Goal: Complete application form

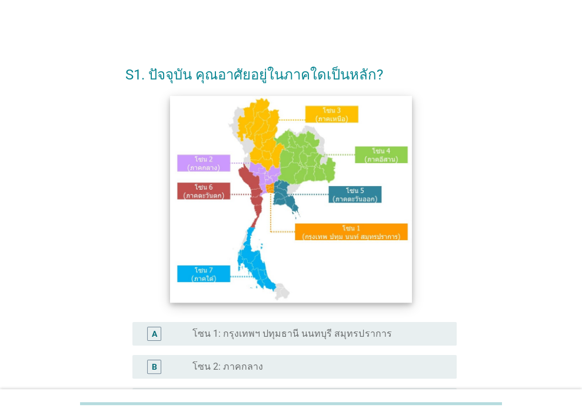
scroll to position [815, 0]
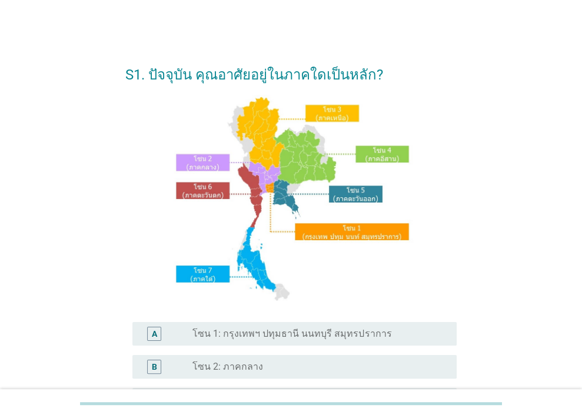
click at [281, 333] on label "โซน 1: กรุงเทพฯ ปทุมธานี นนทบุรี สมุทรปราการ" at bounding box center [291, 334] width 199 height 12
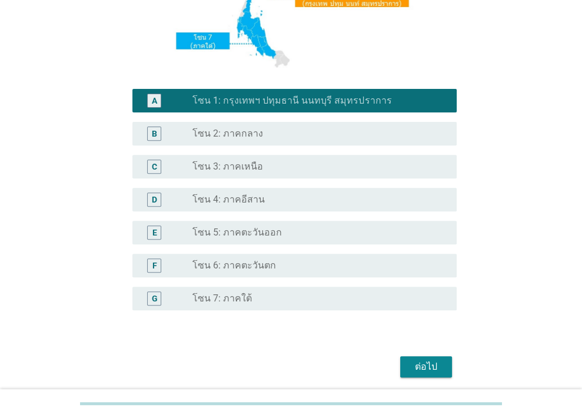
scroll to position [276, 0]
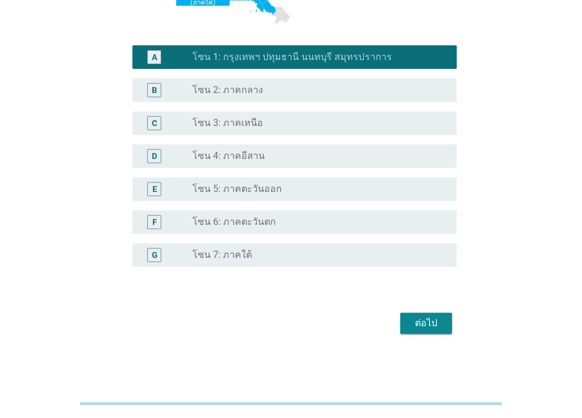
click at [431, 318] on div "ต่อไป" at bounding box center [425, 323] width 33 height 14
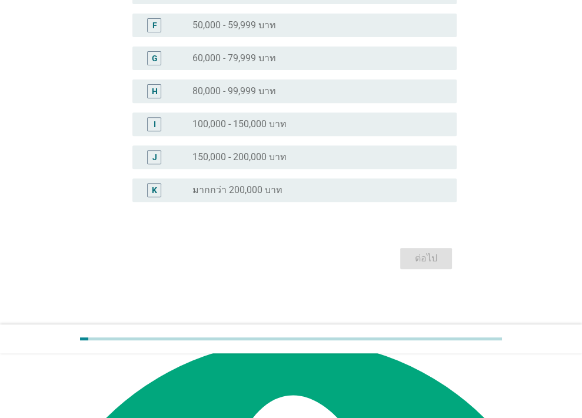
scroll to position [0, 0]
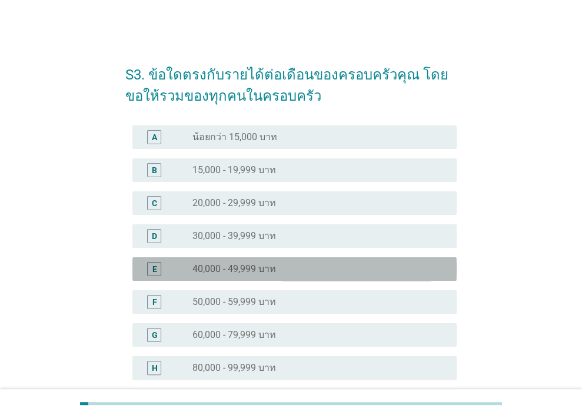
click at [198, 268] on label "40,000 - 49,999 บาท" at bounding box center [234, 269] width 84 height 12
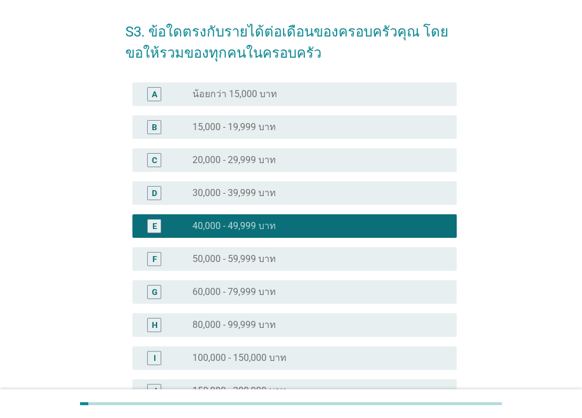
scroll to position [212, 0]
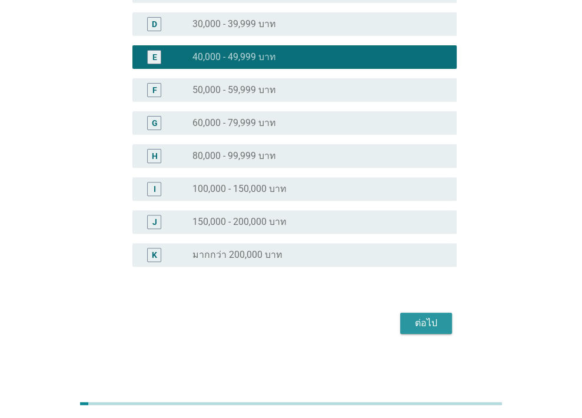
click at [432, 319] on div "ต่อไป" at bounding box center [425, 323] width 33 height 14
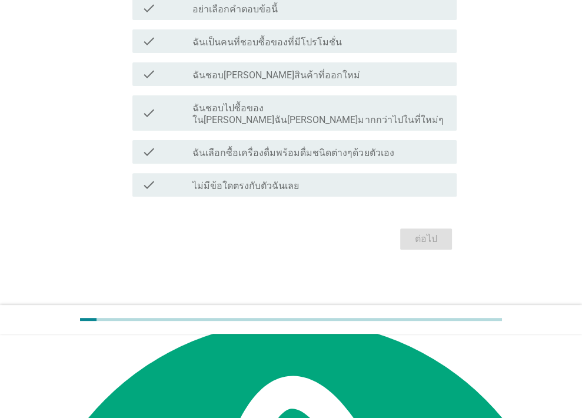
scroll to position [0, 0]
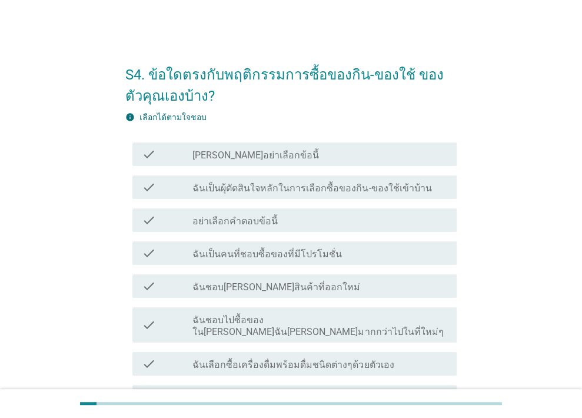
click at [257, 189] on label "ฉันเป็นผุ้ตัดสินใจหลักในการเลือกซื้อของกิน-ของใช้เข้าบ้าน" at bounding box center [311, 188] width 239 height 12
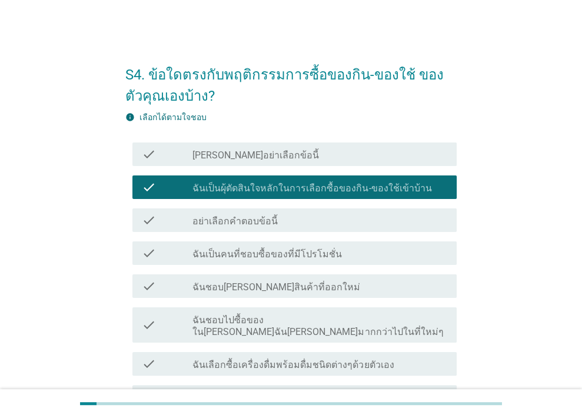
click at [269, 254] on label "ฉันเป็นคนที่ชอบซื้อของที่มีโปรโมชั่น" at bounding box center [266, 254] width 149 height 12
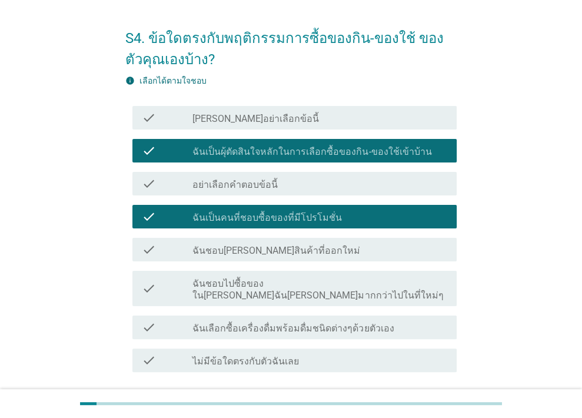
scroll to position [115, 0]
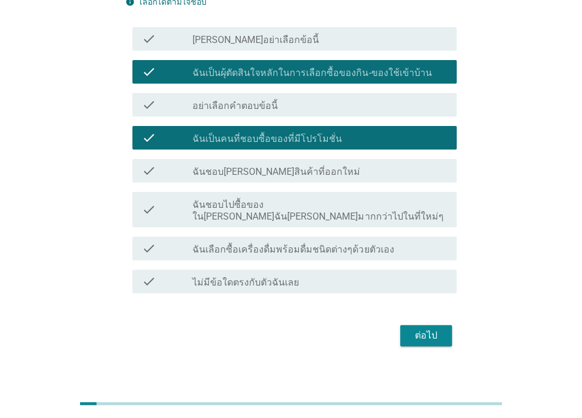
click at [279, 244] on label "ฉันเลือกซื้อเครื่องดื่มพร้อมดื่มชนิดต่างๆด้วยตัวเอง" at bounding box center [292, 250] width 201 height 12
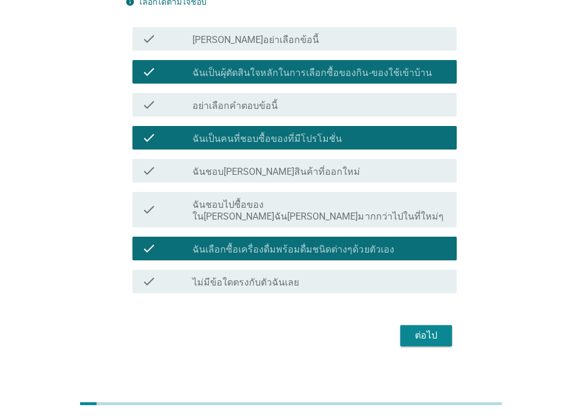
click at [435, 328] on div "ต่อไป" at bounding box center [425, 335] width 33 height 14
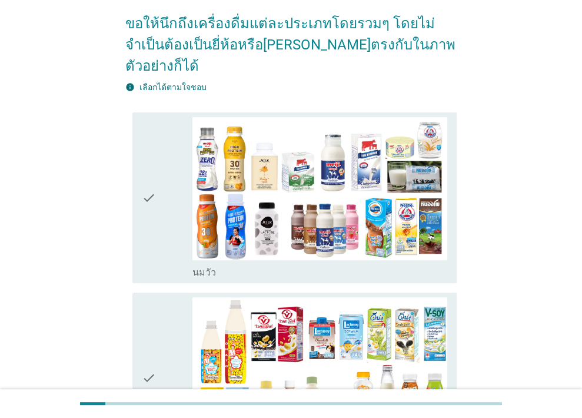
scroll to position [118, 0]
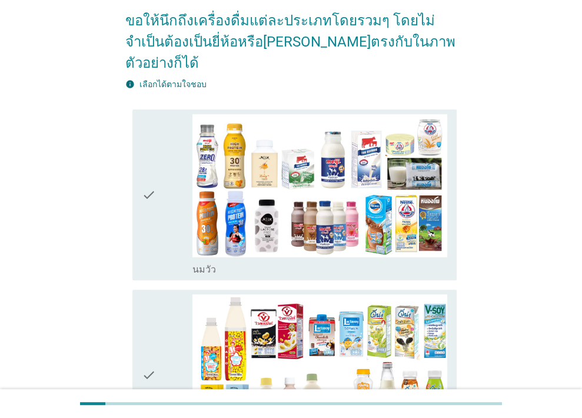
click at [152, 343] on icon "check" at bounding box center [149, 374] width 14 height 161
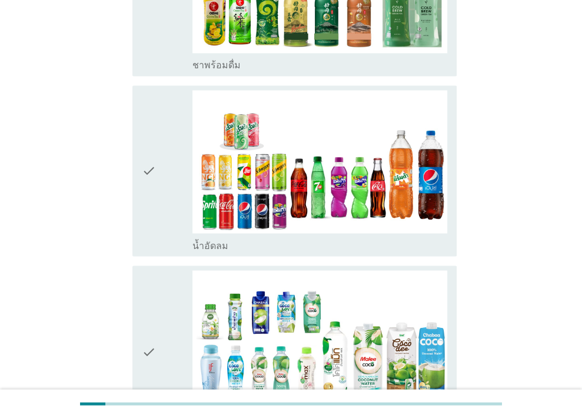
scroll to position [1235, 0]
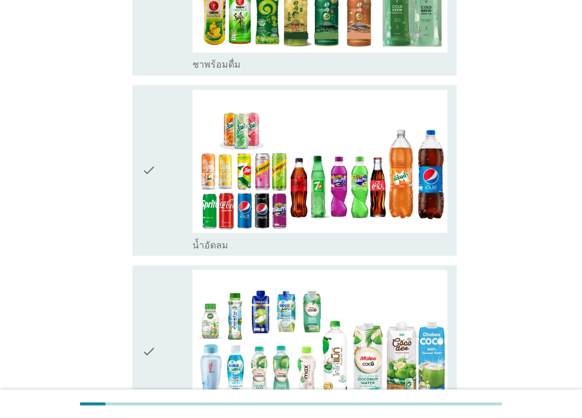
click at [161, 291] on div "check" at bounding box center [167, 349] width 51 height 161
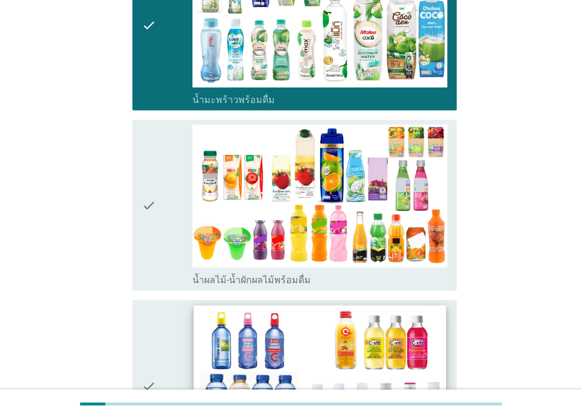
scroll to position [1647, 0]
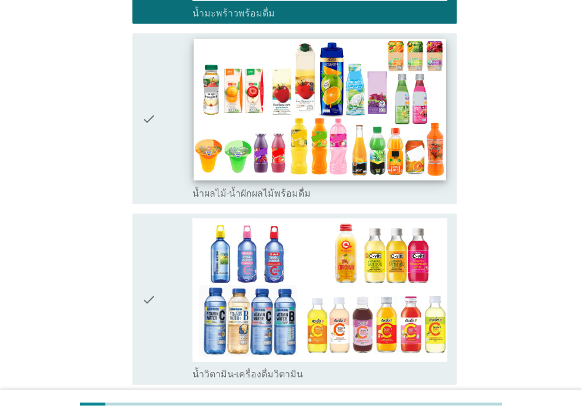
click at [202, 68] on img at bounding box center [320, 110] width 252 height 142
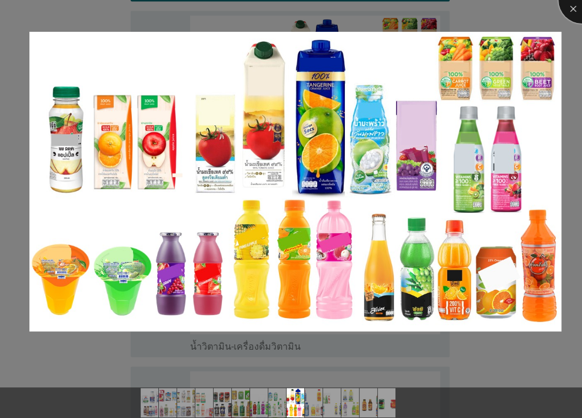
click at [576, 8] on div at bounding box center [581, -1] width 47 height 47
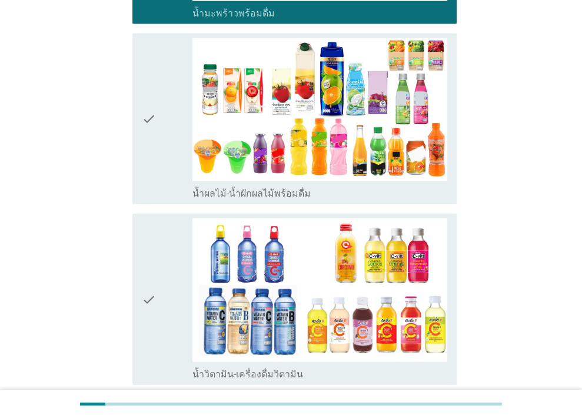
click at [159, 86] on div "check" at bounding box center [167, 118] width 51 height 161
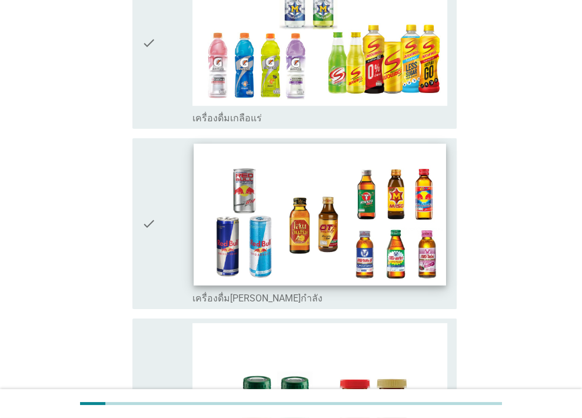
scroll to position [2466, 0]
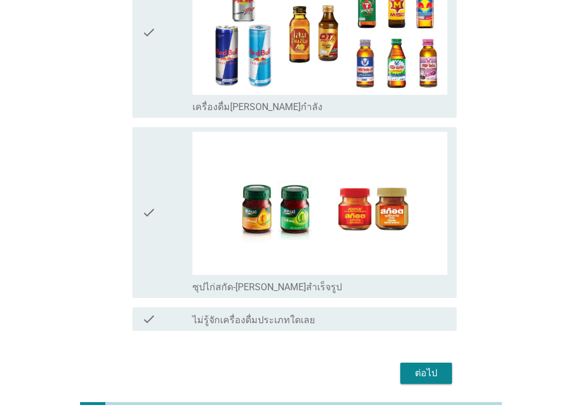
click at [161, 169] on div "check" at bounding box center [167, 212] width 51 height 161
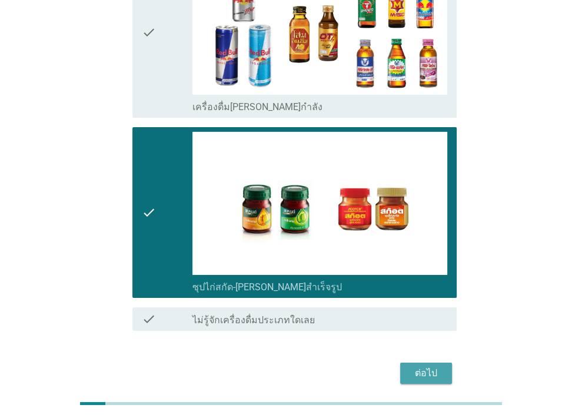
click at [422, 366] on div "ต่อไป" at bounding box center [425, 373] width 33 height 14
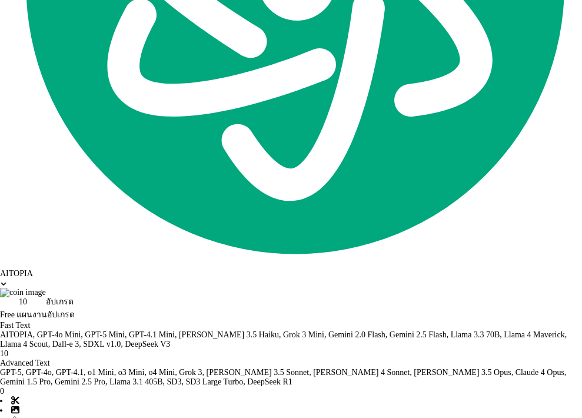
scroll to position [0, 0]
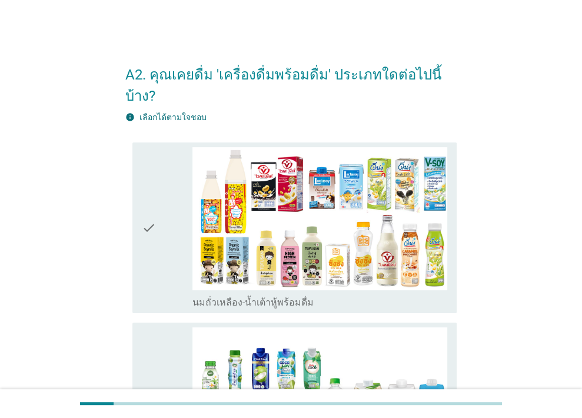
click at [155, 199] on icon "check" at bounding box center [149, 227] width 14 height 161
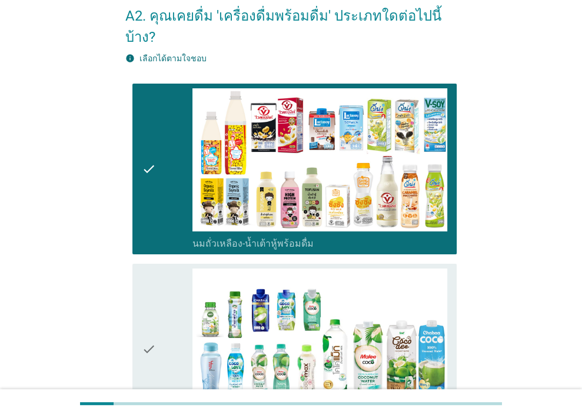
click at [155, 298] on div "check" at bounding box center [167, 348] width 51 height 161
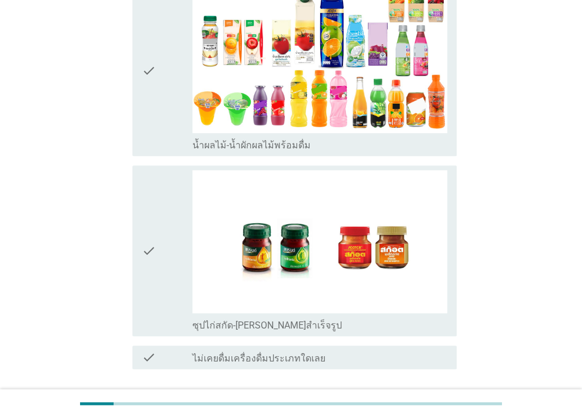
scroll to position [583, 0]
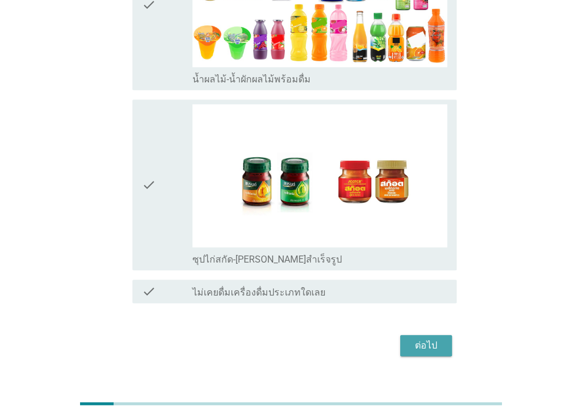
click at [421, 338] on div "ต่อไป" at bounding box center [425, 345] width 33 height 14
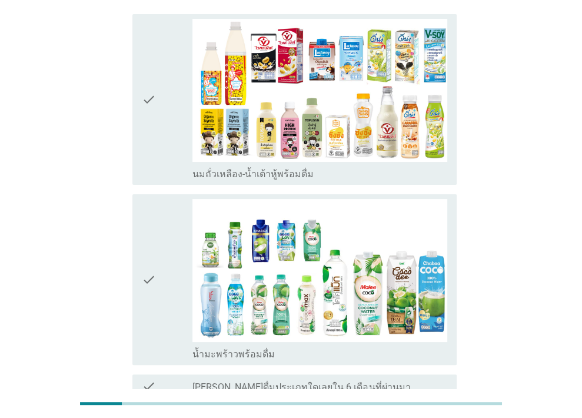
scroll to position [127, 0]
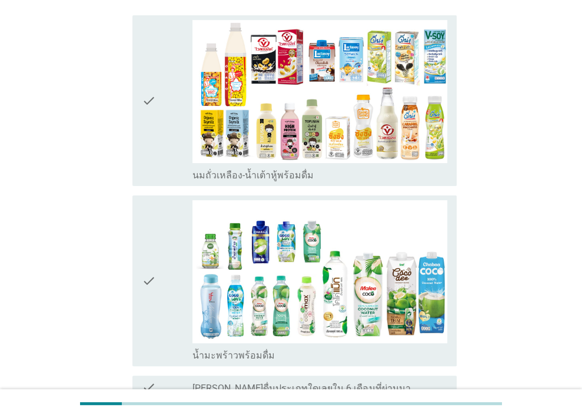
click at [176, 119] on div "check" at bounding box center [167, 100] width 51 height 161
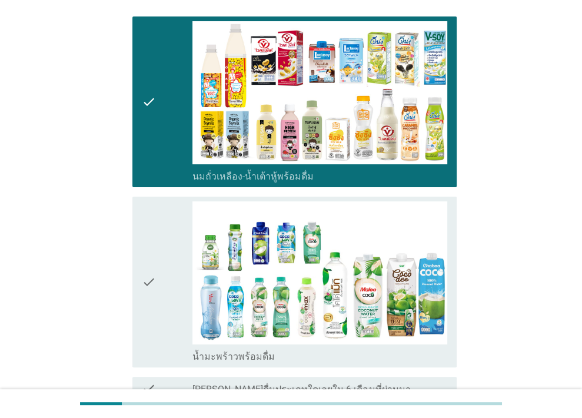
scroll to position [245, 0]
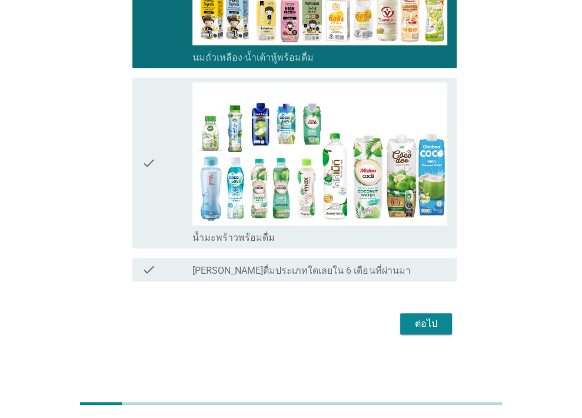
click at [410, 322] on div "ต่อไป" at bounding box center [425, 323] width 33 height 14
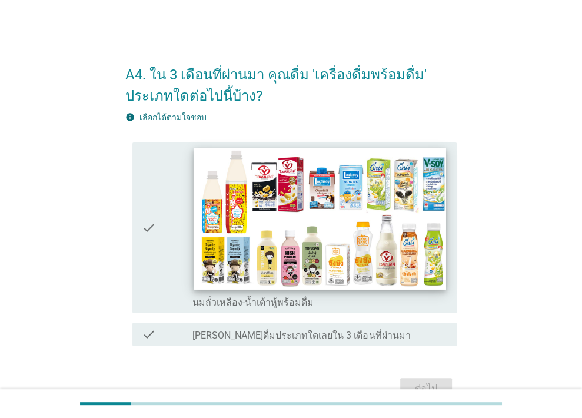
click at [357, 235] on img at bounding box center [320, 219] width 252 height 142
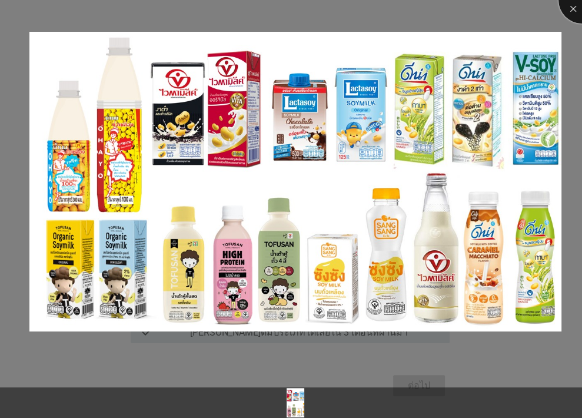
click at [574, 9] on div at bounding box center [581, -1] width 47 height 47
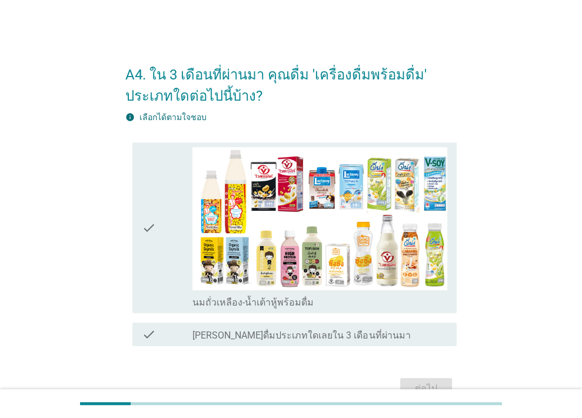
click at [154, 214] on icon "check" at bounding box center [149, 227] width 14 height 161
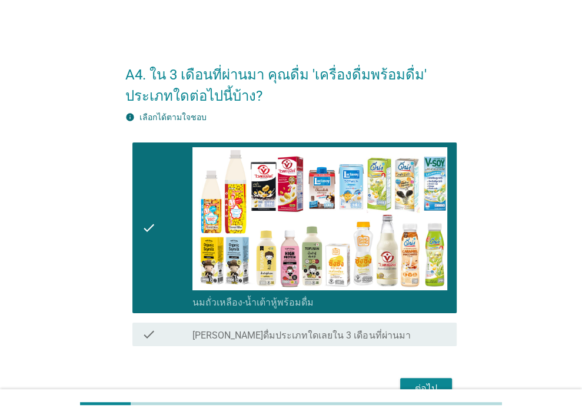
click at [435, 383] on div "ต่อไป" at bounding box center [425, 388] width 33 height 14
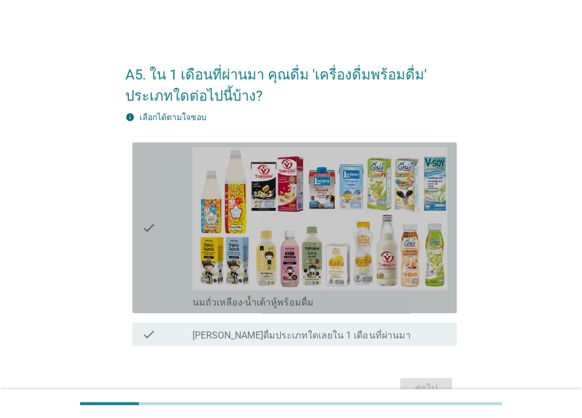
click at [146, 242] on icon "check" at bounding box center [149, 227] width 14 height 161
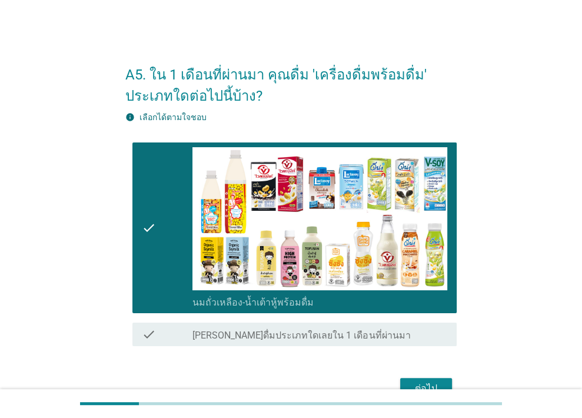
click at [436, 383] on div "ต่อไป" at bounding box center [425, 388] width 33 height 14
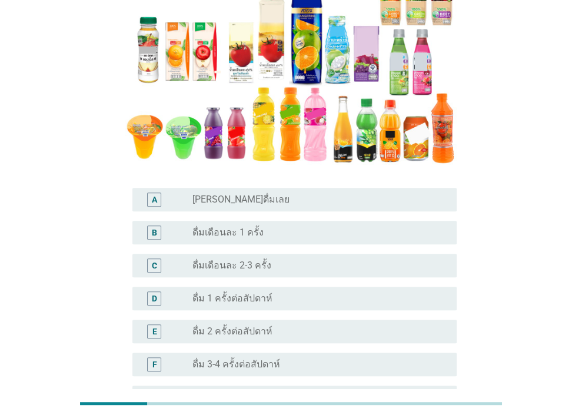
scroll to position [111, 0]
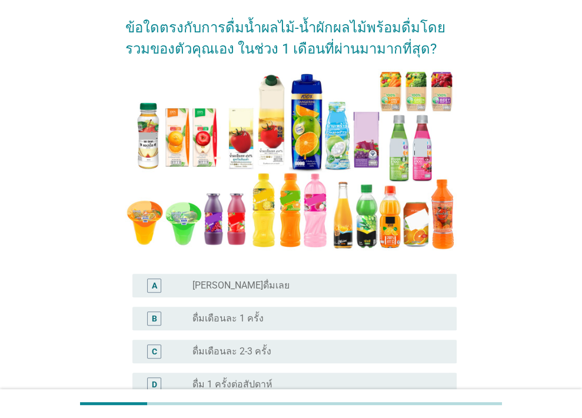
click at [226, 308] on div "B radio_button_unchecked ดื่มเดือนละ 1 ครั้ง" at bounding box center [294, 318] width 324 height 24
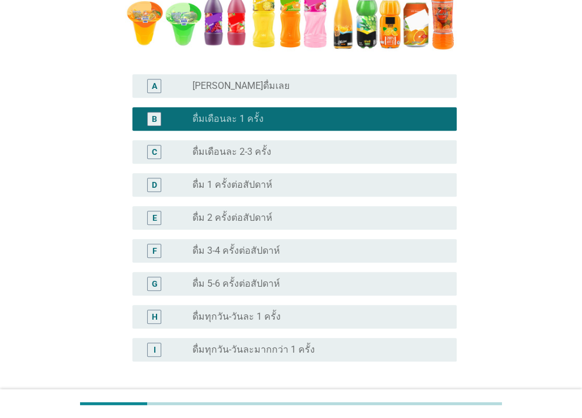
scroll to position [346, 0]
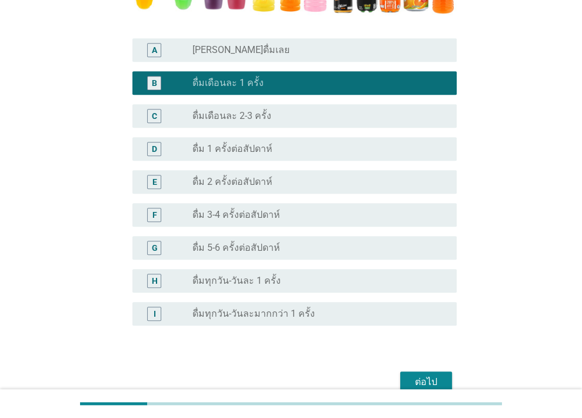
click at [419, 376] on div "ต่อไป" at bounding box center [425, 382] width 33 height 14
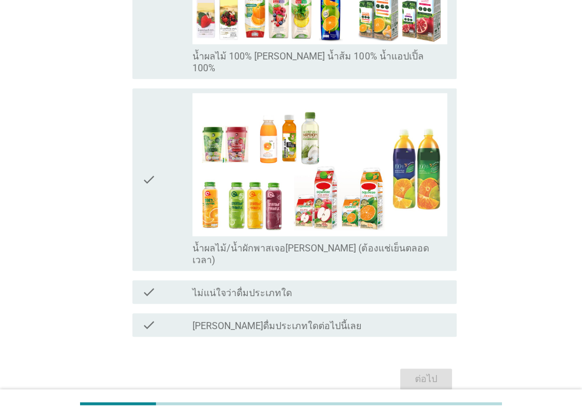
scroll to position [703, 0]
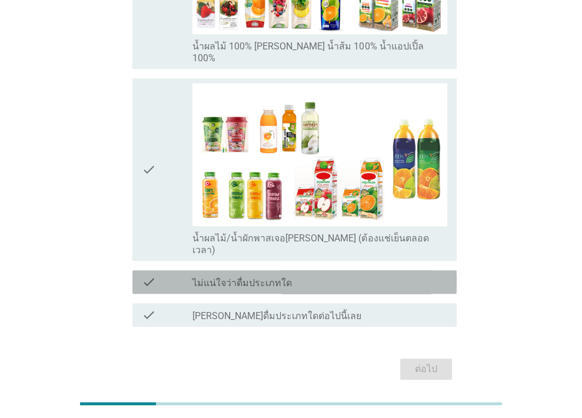
click at [214, 277] on label "ไม่แน่ใจว่าดื่มประเภทใด" at bounding box center [241, 283] width 99 height 12
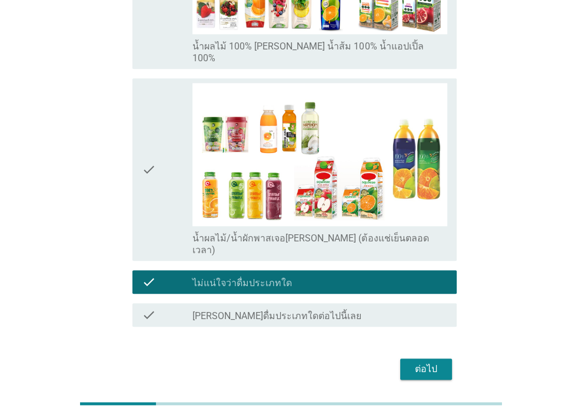
click at [442, 358] on button "ต่อไป" at bounding box center [426, 368] width 52 height 21
